Goal: Transaction & Acquisition: Purchase product/service

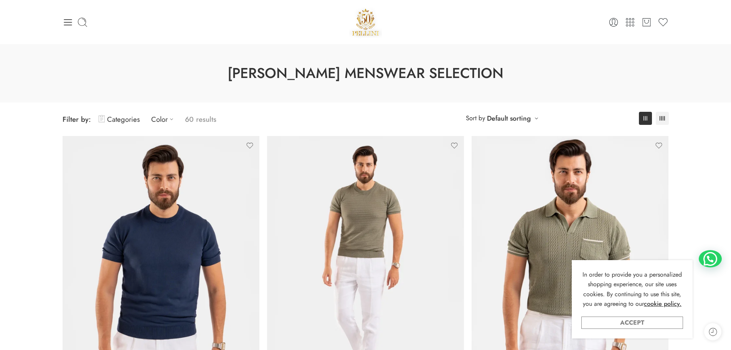
click at [632, 325] on link "Accept" at bounding box center [632, 322] width 102 height 12
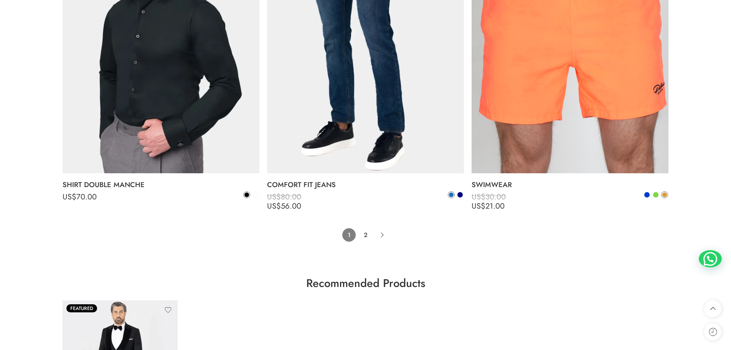
scroll to position [6255, 0]
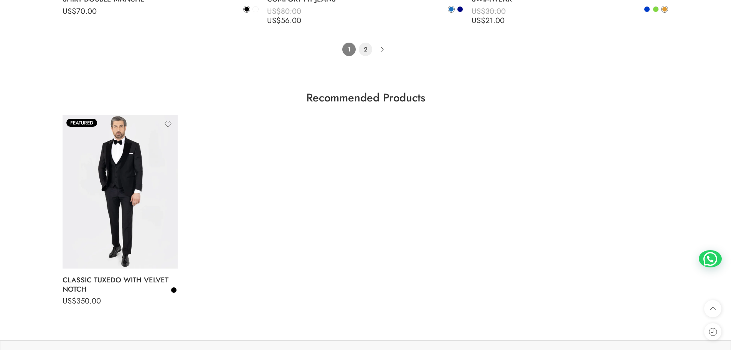
click at [361, 46] on link "2" at bounding box center [365, 49] width 13 height 13
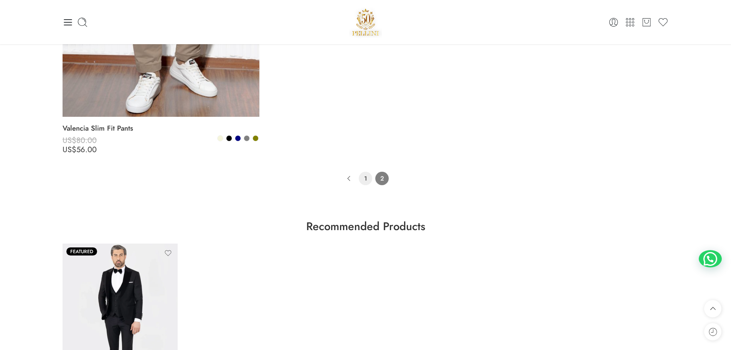
click at [366, 180] on link "1" at bounding box center [365, 178] width 13 height 13
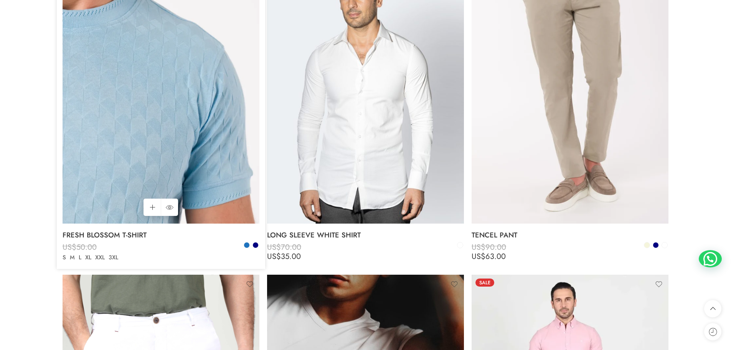
scroll to position [3914, 0]
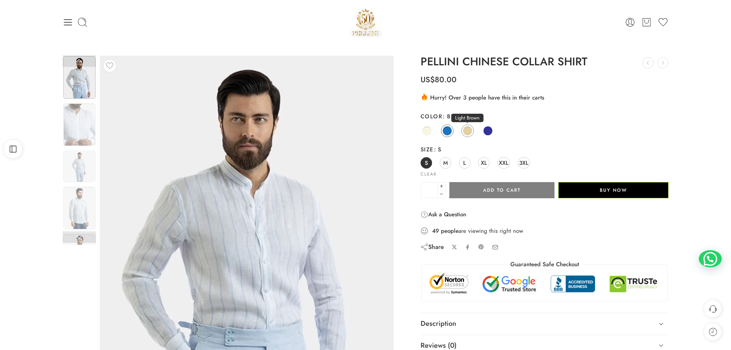
click at [467, 133] on span at bounding box center [468, 131] width 10 height 10
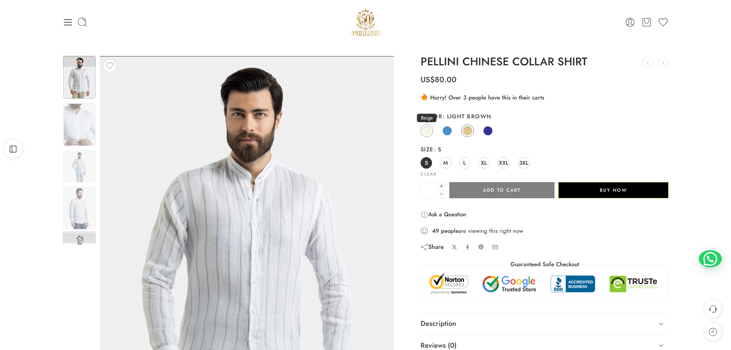
click at [431, 134] on link "Beige" at bounding box center [427, 130] width 13 height 13
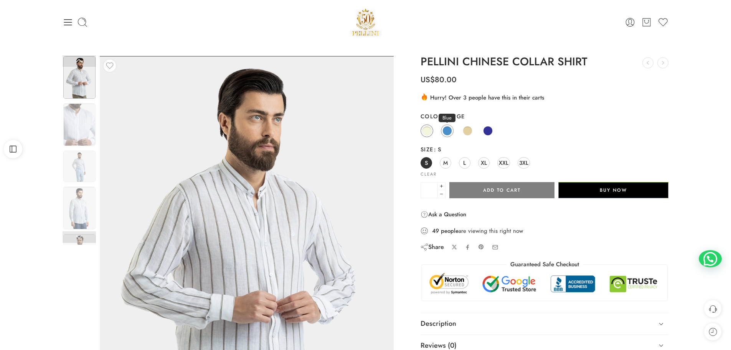
click at [449, 132] on span at bounding box center [447, 131] width 10 height 10
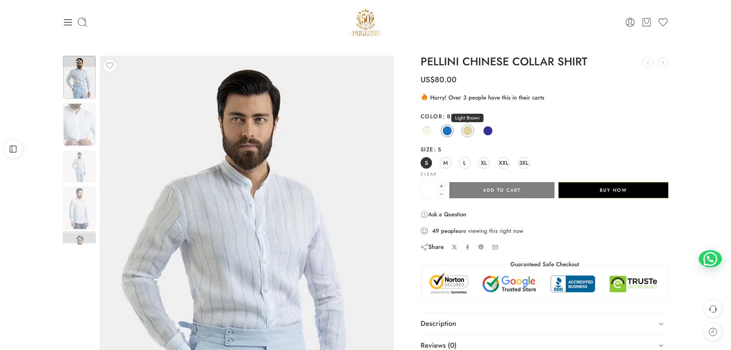
click at [469, 132] on span at bounding box center [468, 131] width 10 height 10
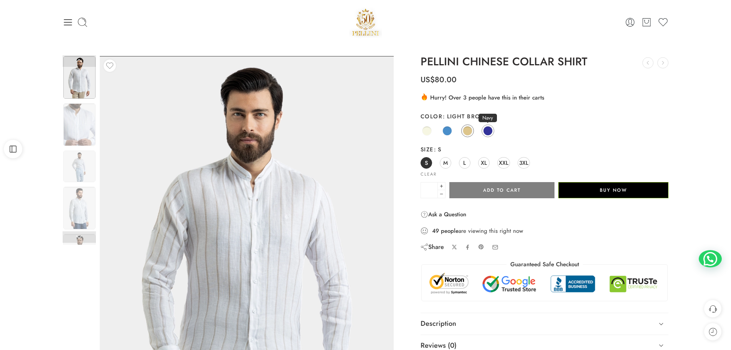
click at [491, 130] on span at bounding box center [488, 131] width 10 height 10
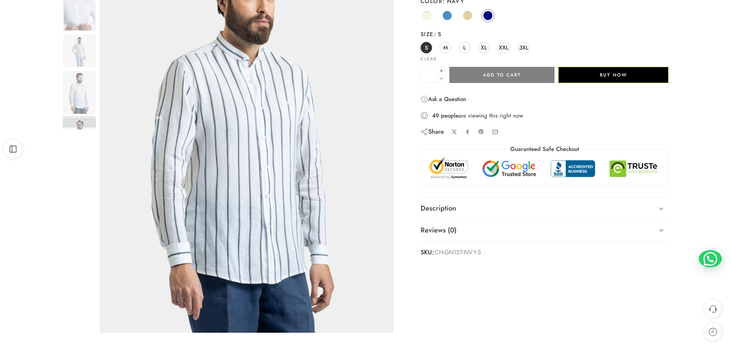
scroll to position [38, 0]
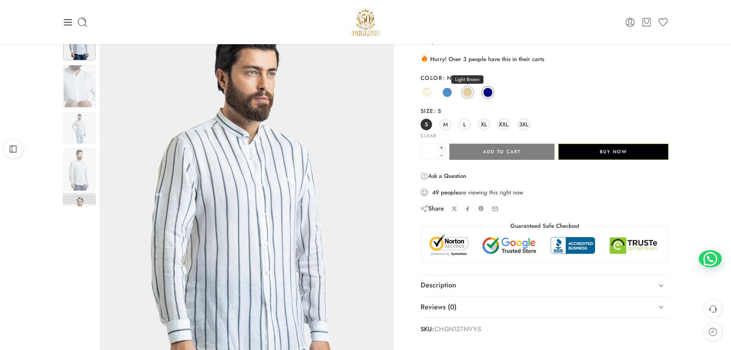
click at [468, 92] on tr "**********" at bounding box center [545, 87] width 248 height 33
click at [468, 92] on span at bounding box center [468, 92] width 10 height 10
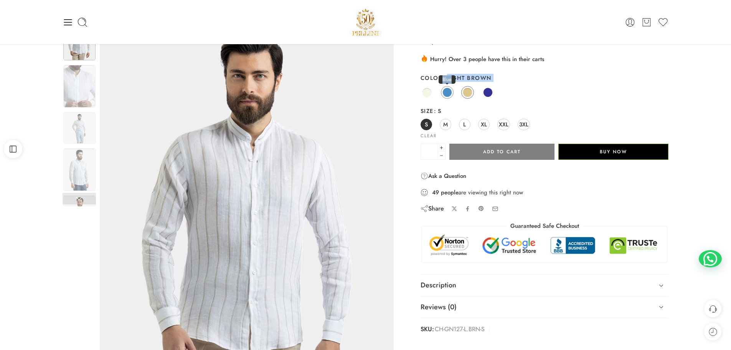
click at [443, 89] on span at bounding box center [447, 92] width 10 height 10
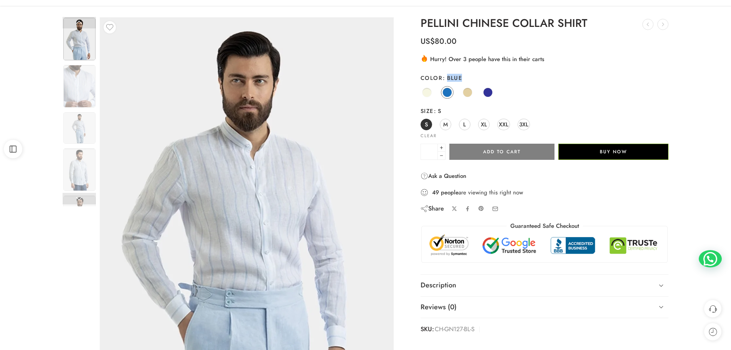
scroll to position [307, 0]
